Goal: Find specific page/section: Find specific page/section

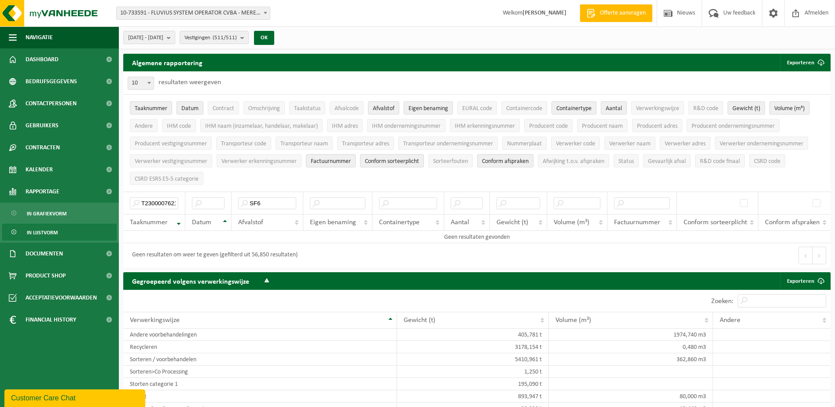
click at [250, 10] on span "10-733591 - FLUVIUS SYSTEM OPERATOR CVBA - MERELBEKE-MELLE" at bounding box center [193, 13] width 153 height 12
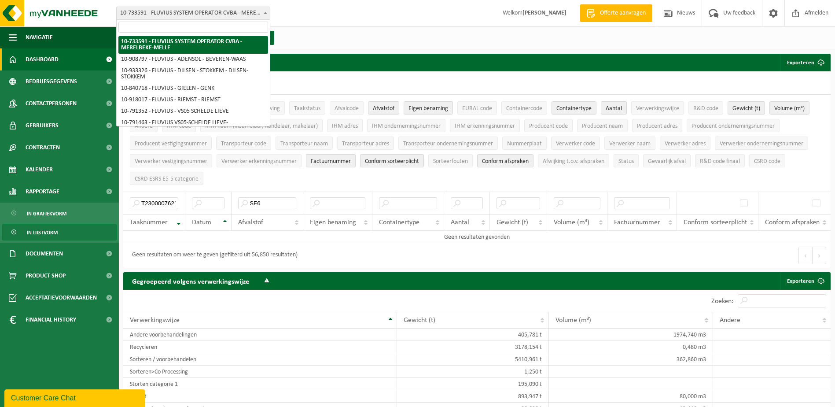
click at [57, 59] on span "Dashboard" at bounding box center [42, 59] width 33 height 22
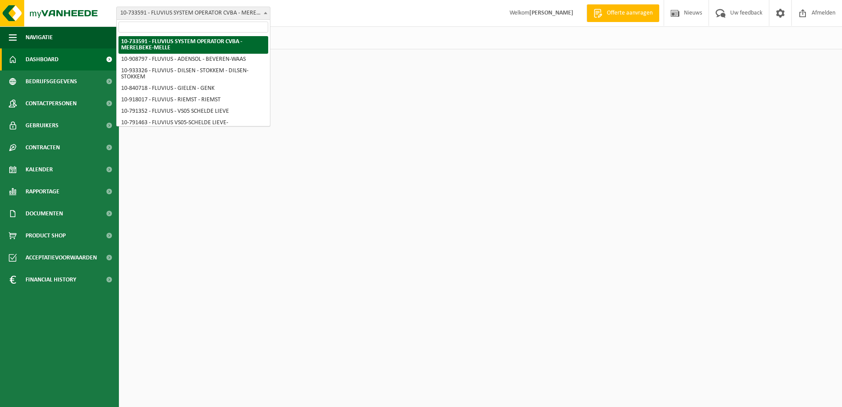
click at [250, 14] on span "10-733591 - FLUVIUS SYSTEM OPERATOR CVBA - MERELBEKE-MELLE" at bounding box center [193, 13] width 153 height 12
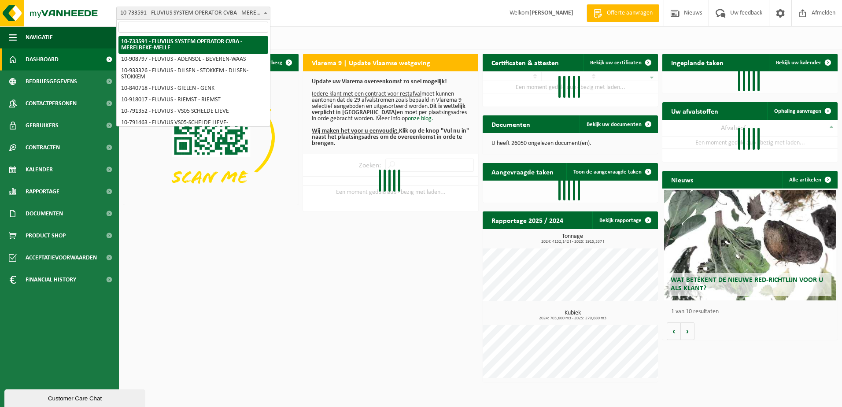
click at [237, 27] on input "search" at bounding box center [193, 27] width 150 height 11
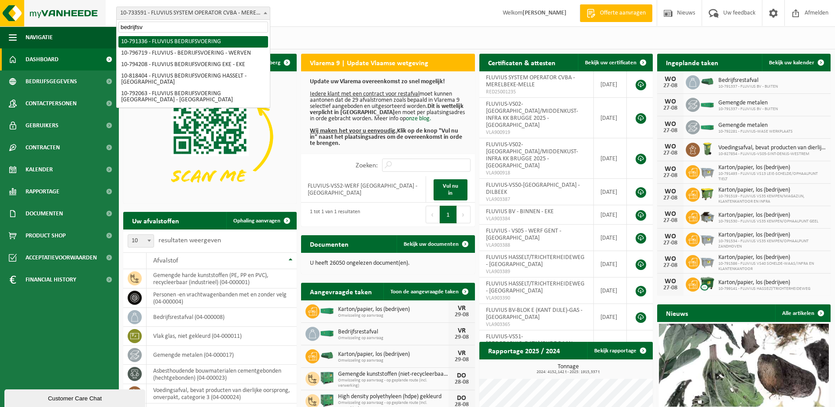
drag, startPoint x: 194, startPoint y: 30, endPoint x: 41, endPoint y: 24, distance: 152.9
click at [41, 24] on body "Vestiging: 10-733591 - FLUVIUS SYSTEM OPERATOR CVBA - MERELBEKE-MELLE 10-908797…" at bounding box center [417, 258] width 835 height 517
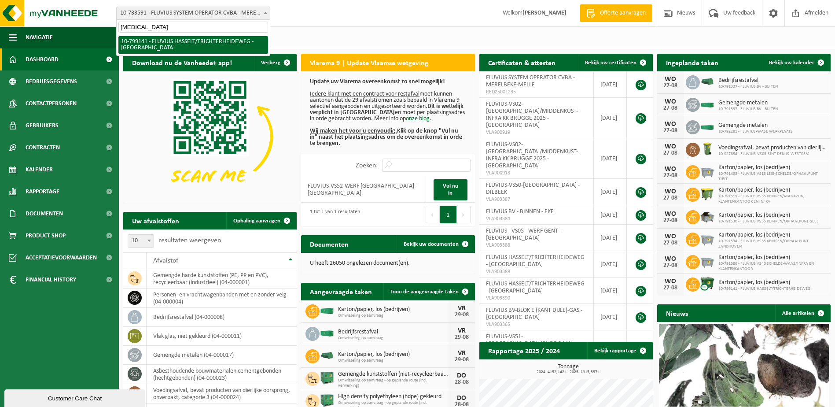
type input "[MEDICAL_DATA]"
select select "33188"
